Goal: Task Accomplishment & Management: Manage account settings

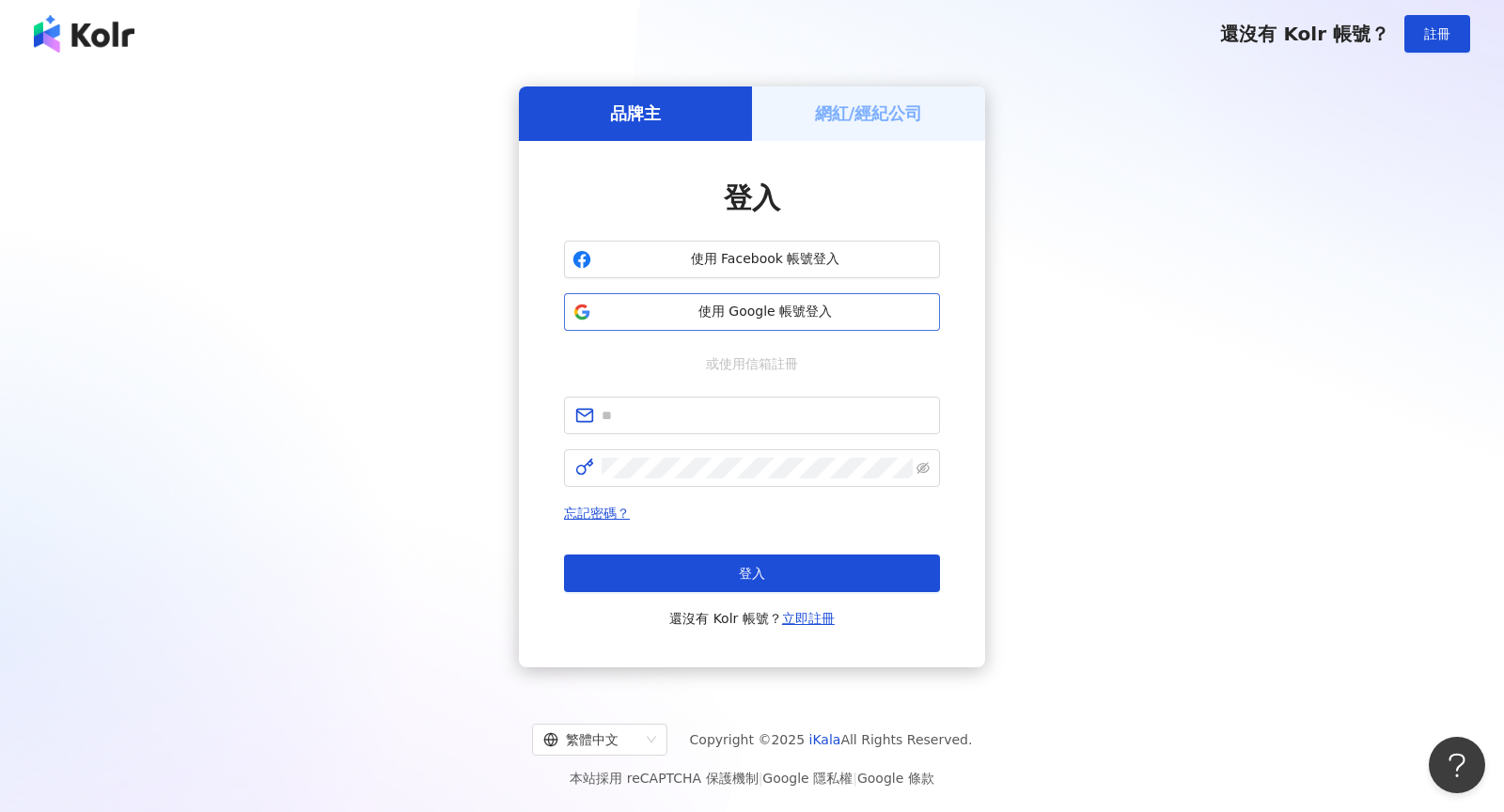
click at [783, 311] on span "使用 Google 帳號登入" at bounding box center [765, 311] width 333 height 19
click at [787, 317] on span "使用 Google 帳號登入" at bounding box center [765, 311] width 333 height 19
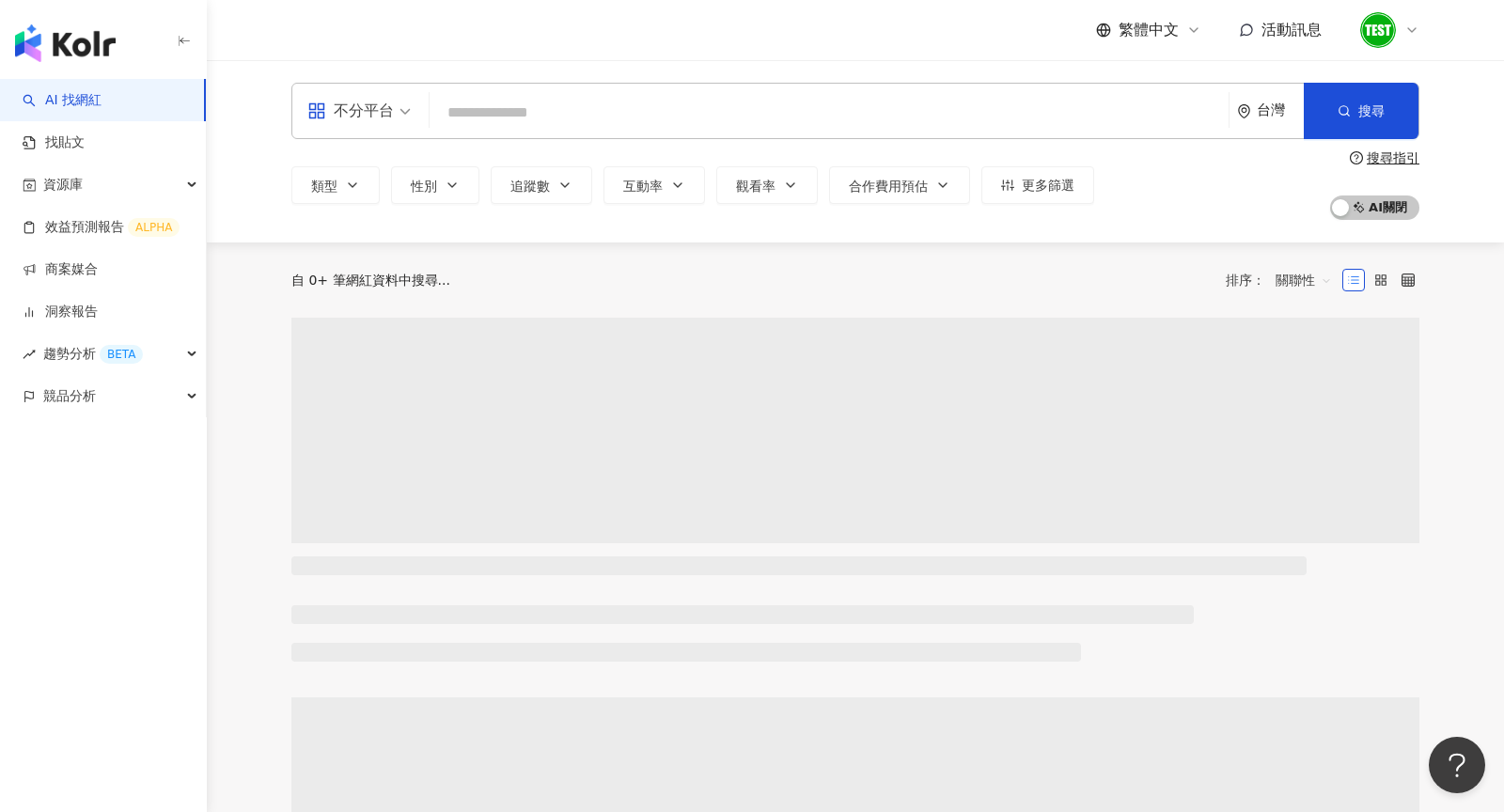
click at [1409, 28] on icon at bounding box center [1412, 30] width 8 height 4
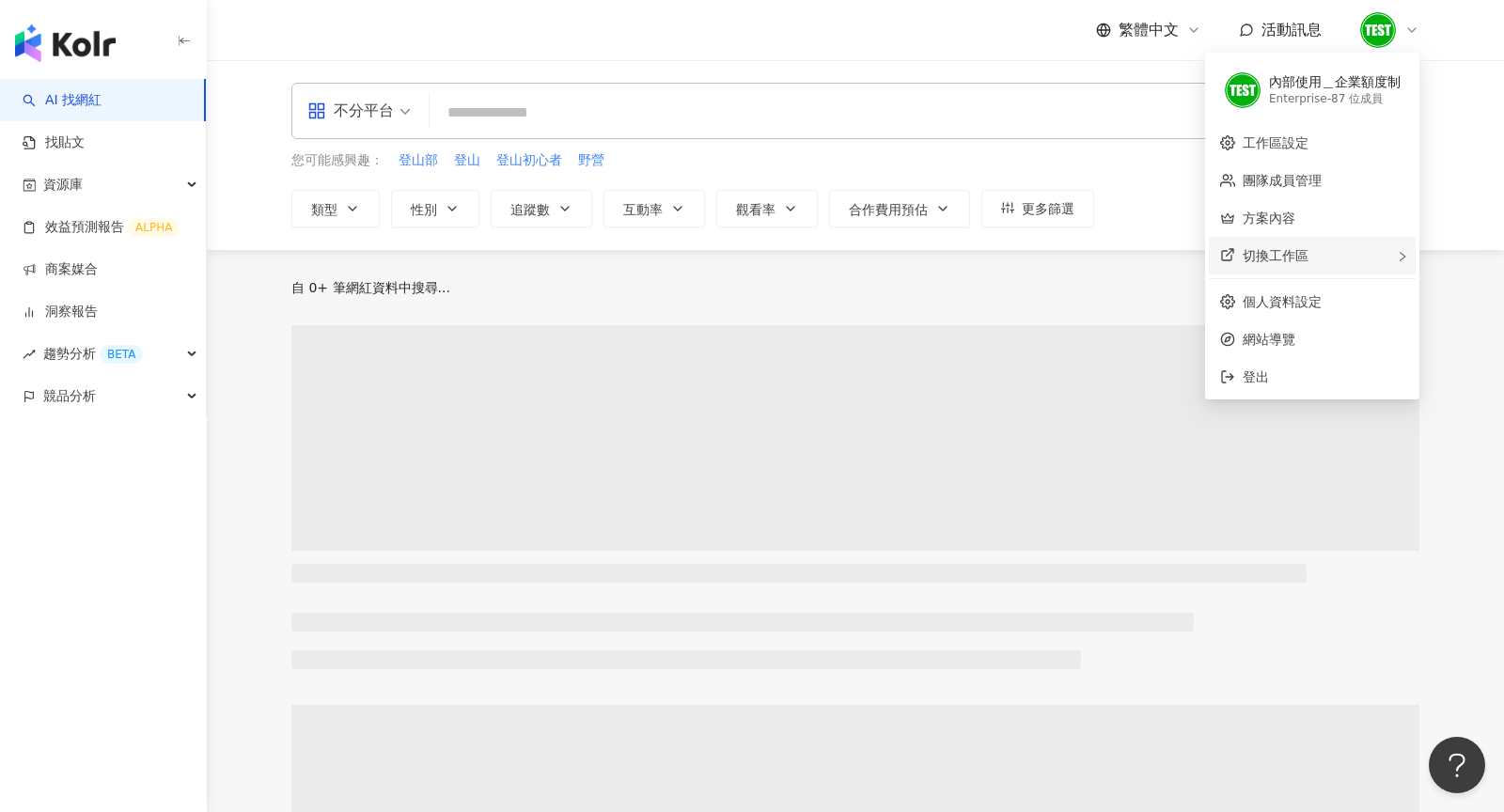
click at [1362, 243] on div "切換工作區" at bounding box center [1312, 256] width 207 height 38
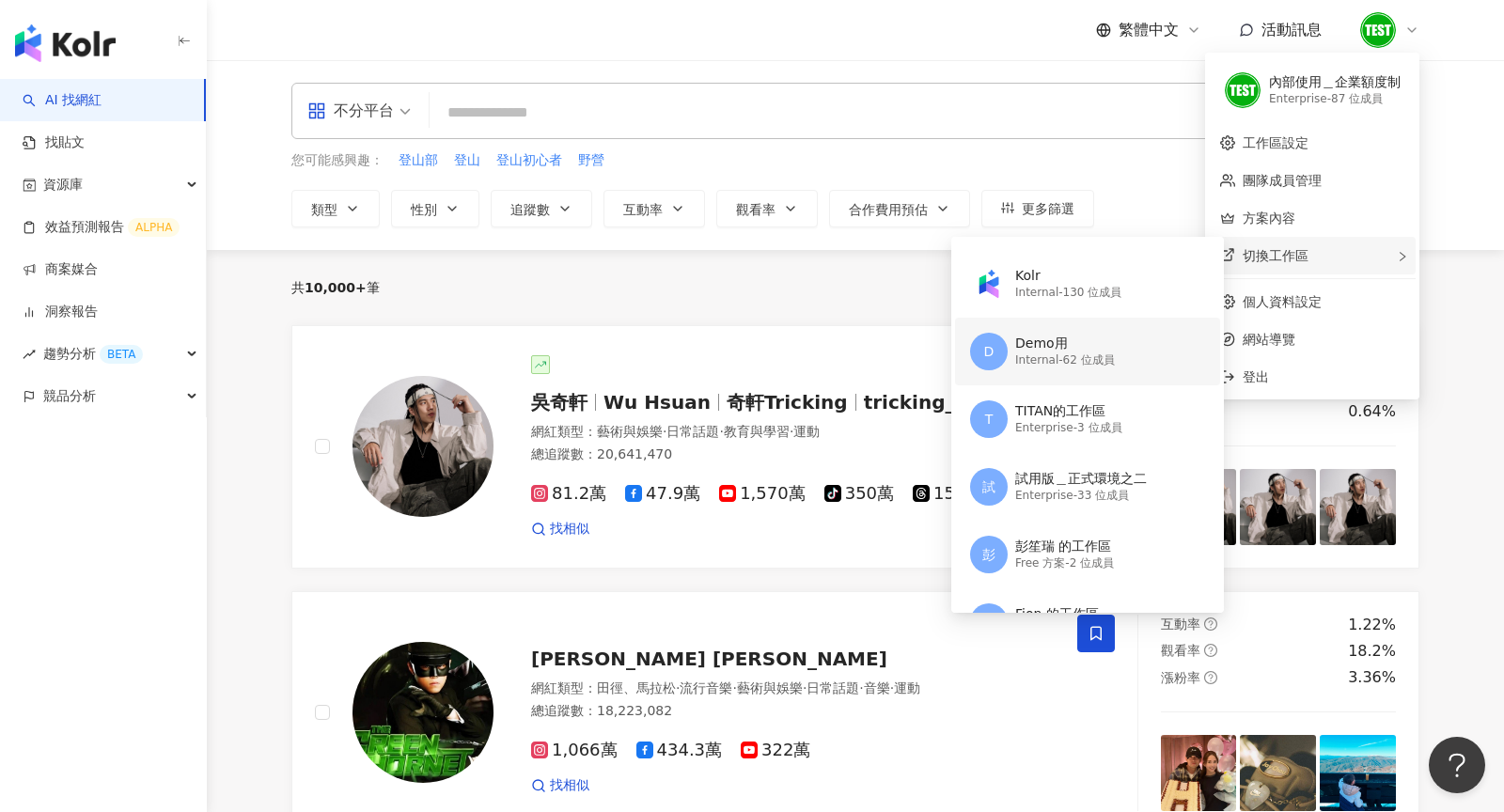
scroll to position [138, 0]
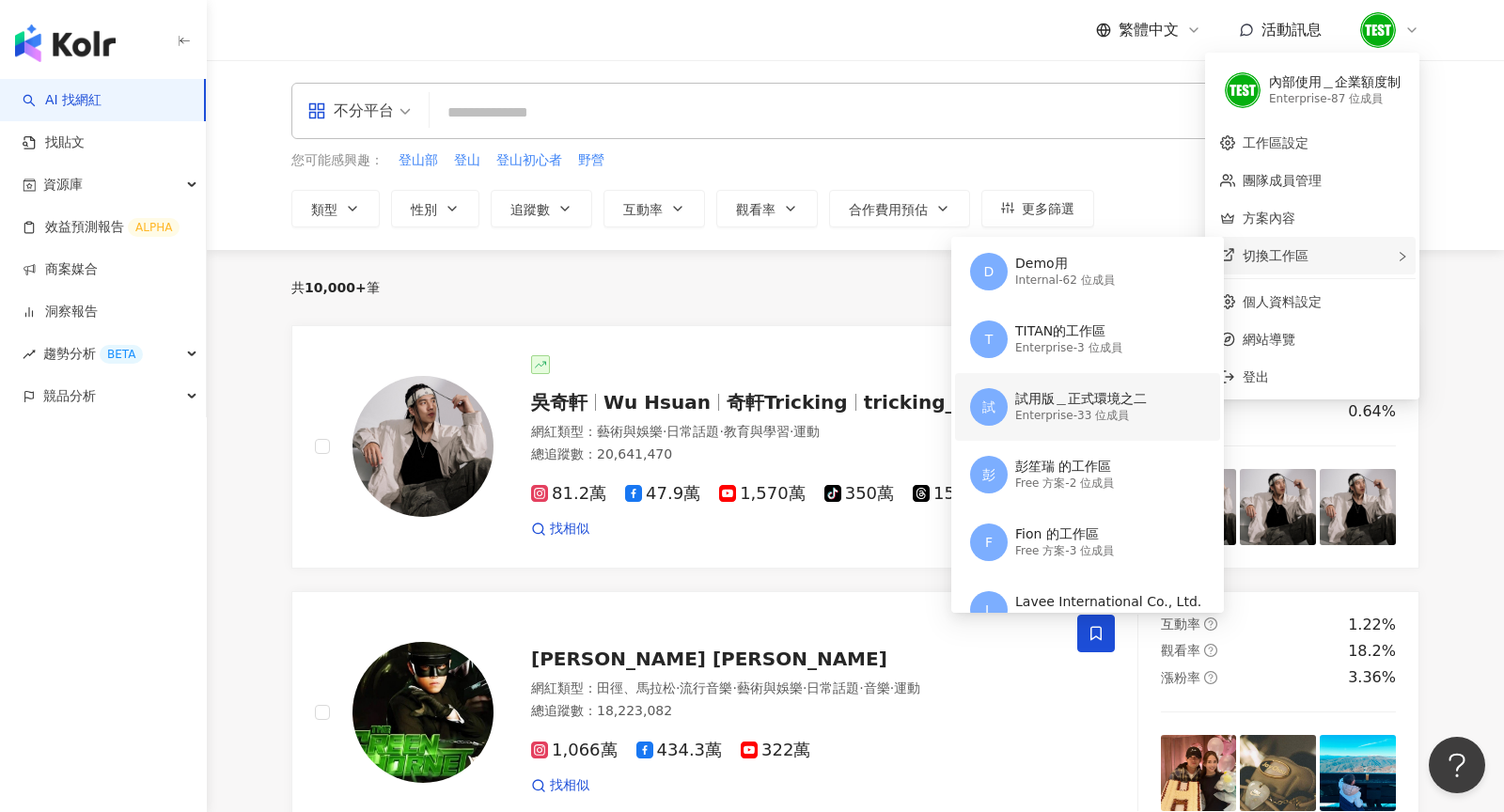
click at [1103, 426] on div "試 試用版＿正式環境之二 Enterprise - 33 位成員" at bounding box center [1085, 406] width 231 height 67
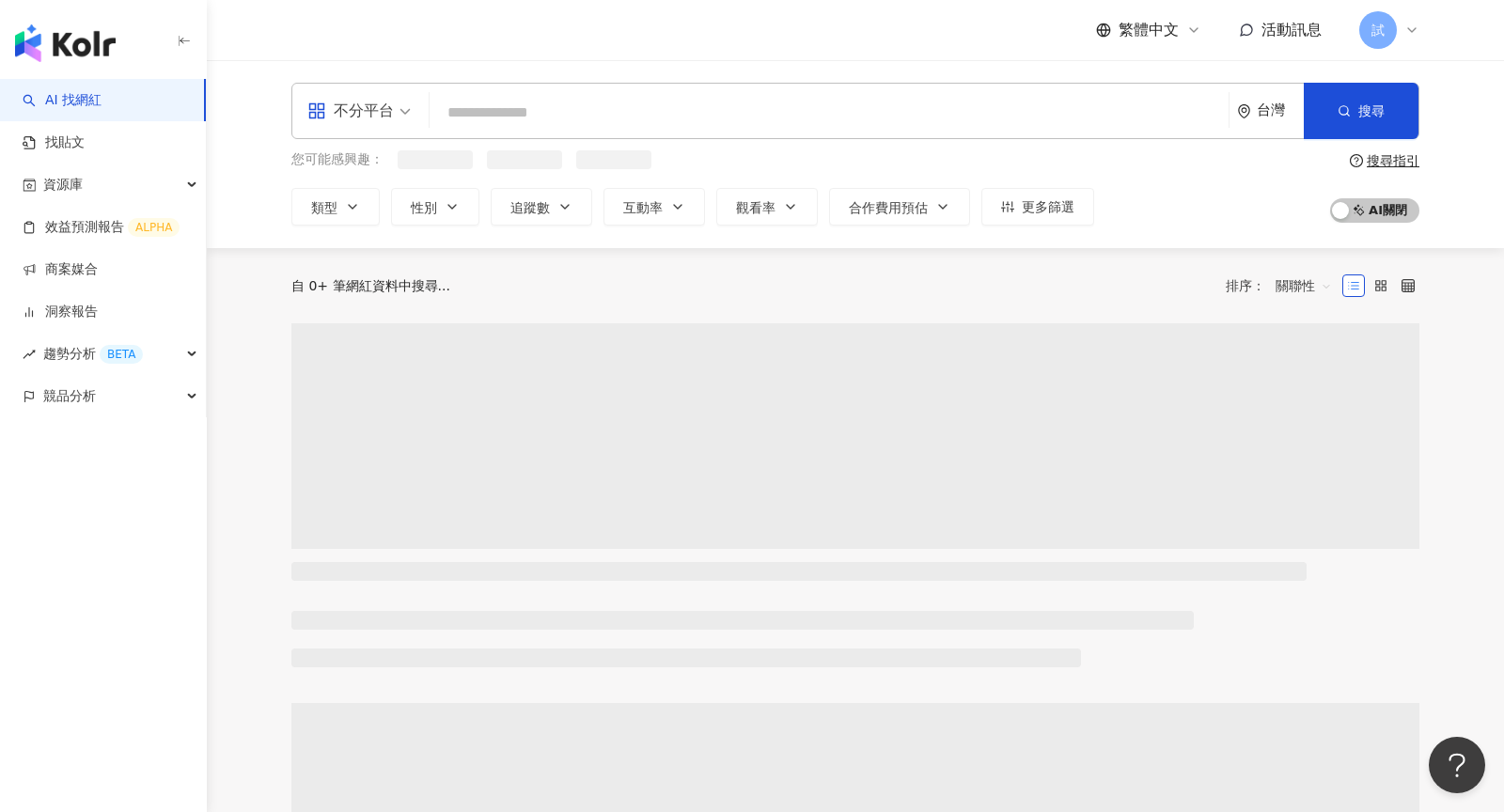
click at [1410, 23] on icon at bounding box center [1411, 30] width 15 height 15
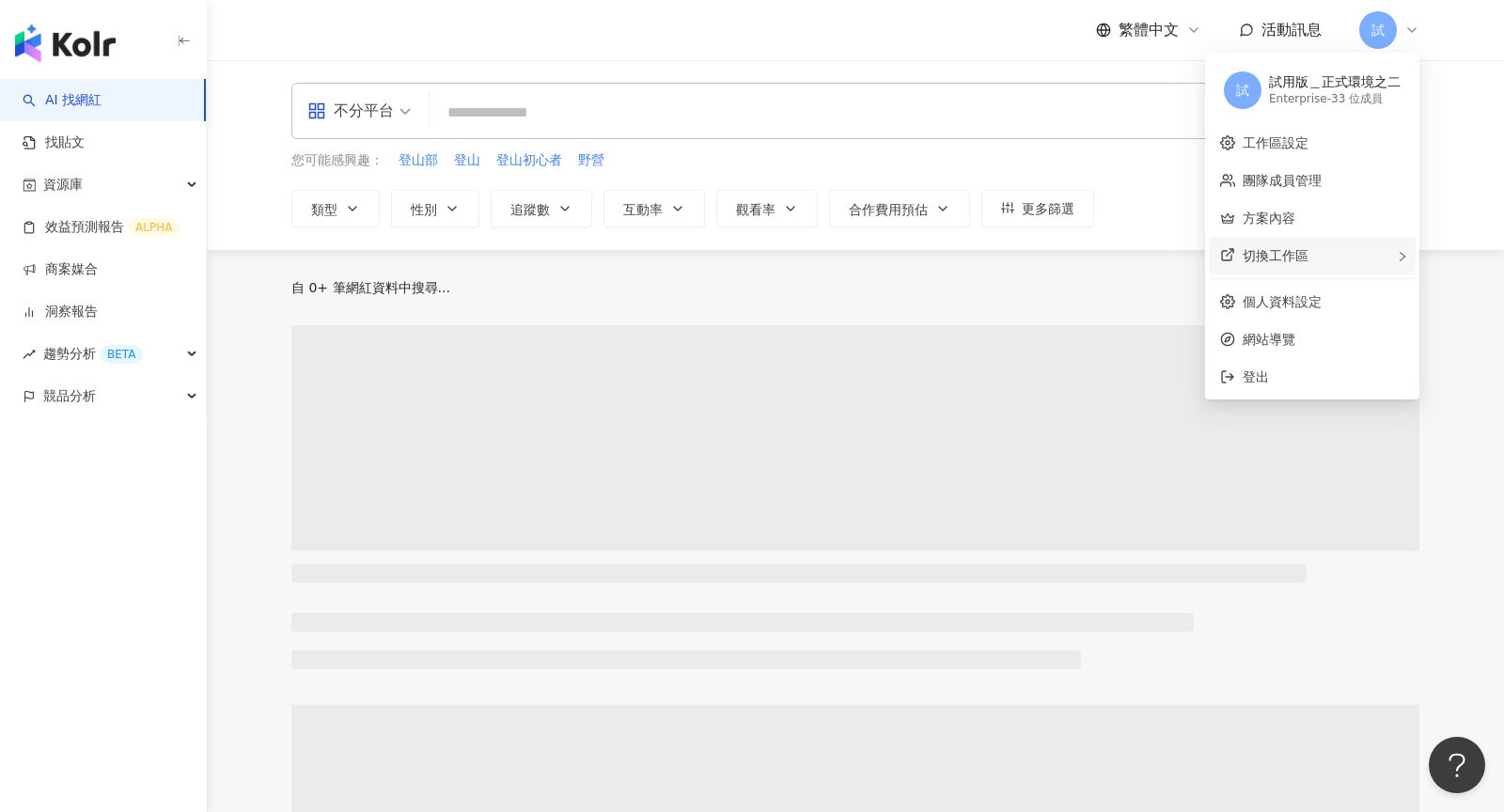
click at [1348, 257] on div "切換工作區" at bounding box center [1312, 256] width 207 height 38
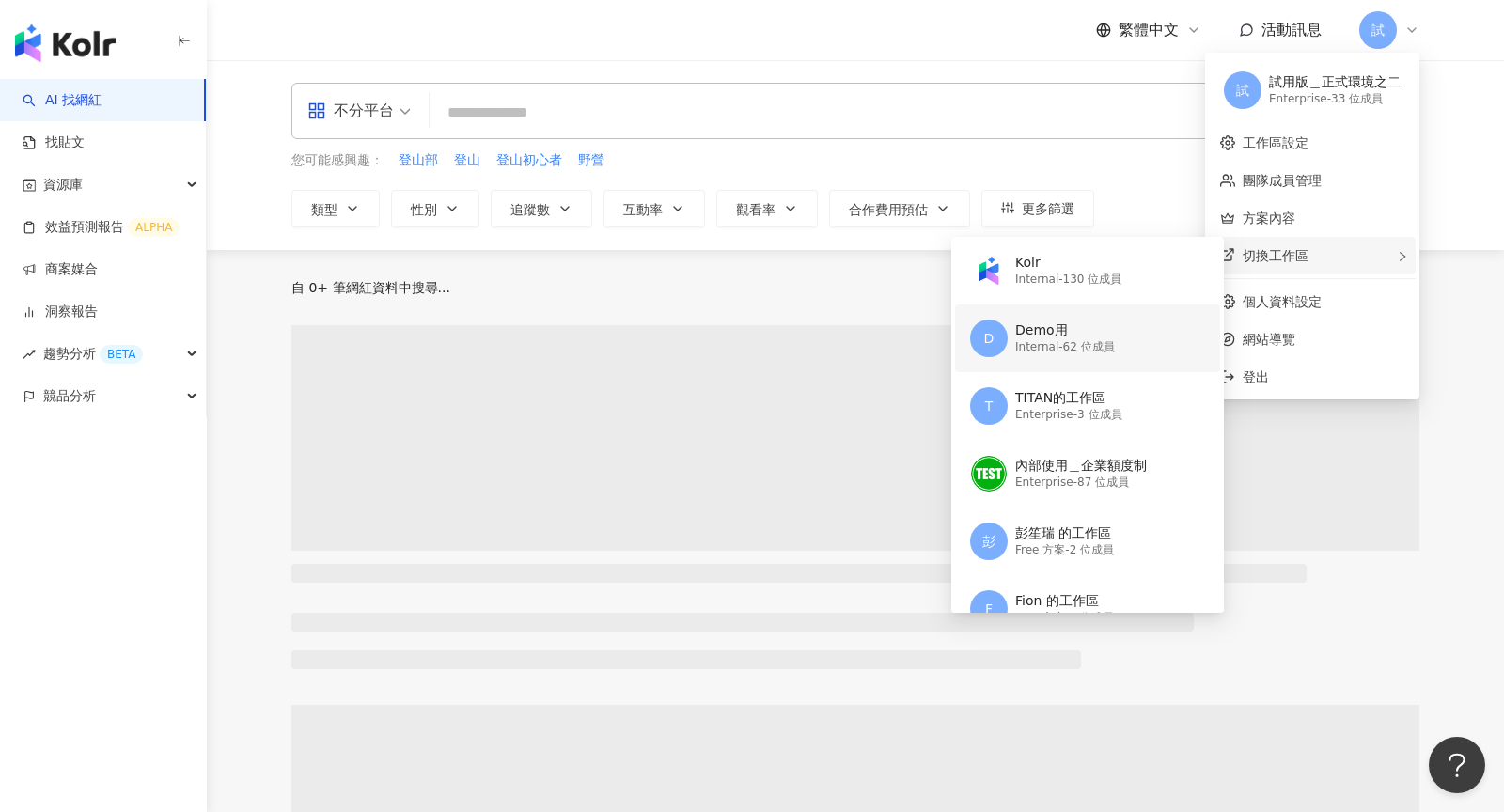
scroll to position [62, 0]
